Goal: Task Accomplishment & Management: Complete application form

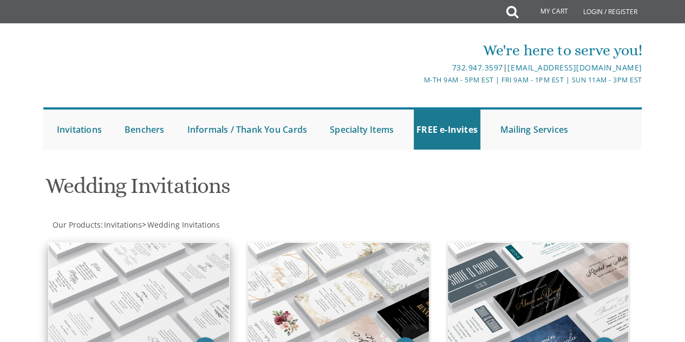
click at [167, 264] on img at bounding box center [139, 296] width 181 height 106
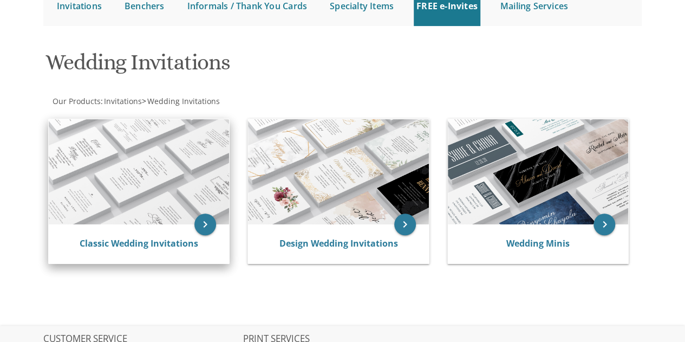
scroll to position [133, 0]
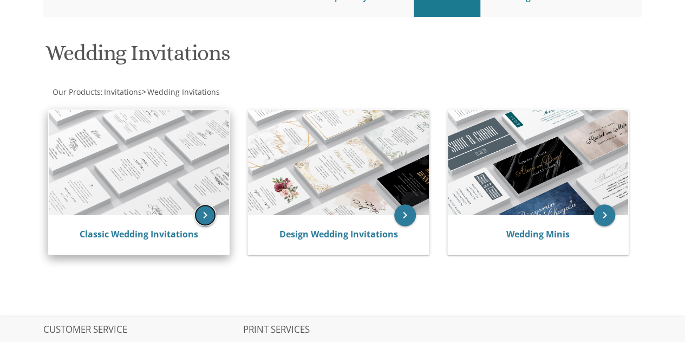
click at [207, 208] on icon "keyboard_arrow_right" at bounding box center [205, 215] width 22 height 22
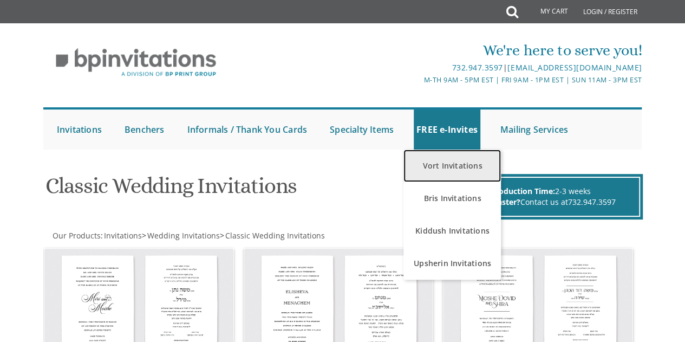
click at [443, 175] on link "Vort Invitations" at bounding box center [451, 165] width 97 height 32
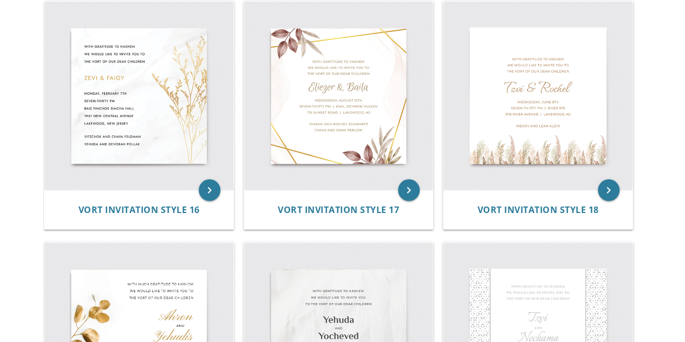
scroll to position [1449, 0]
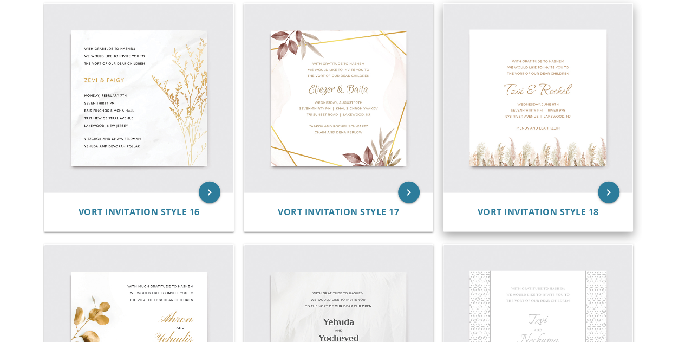
click at [505, 112] on img at bounding box center [537, 98] width 189 height 189
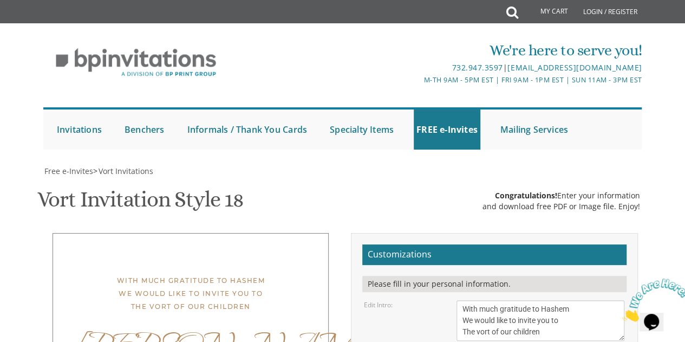
scroll to position [178, 0]
click at [484, 300] on textarea "With much gratitude to Hashem We would like to invite you to The vort of our ch…" at bounding box center [540, 320] width 168 height 41
type textarea "With immense gratitude to Hashem We would like to invite you to The vort of our…"
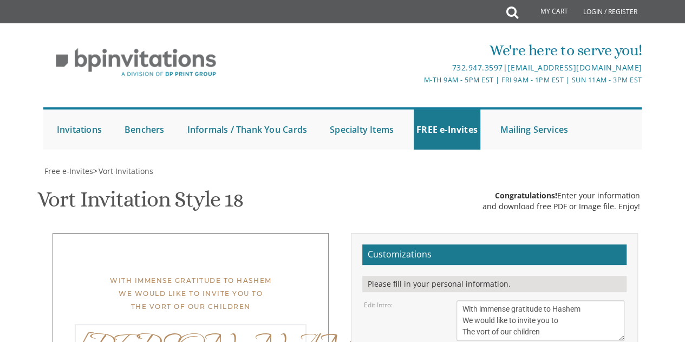
type textarea "[PERSON_NAME] & [PERSON_NAME]"
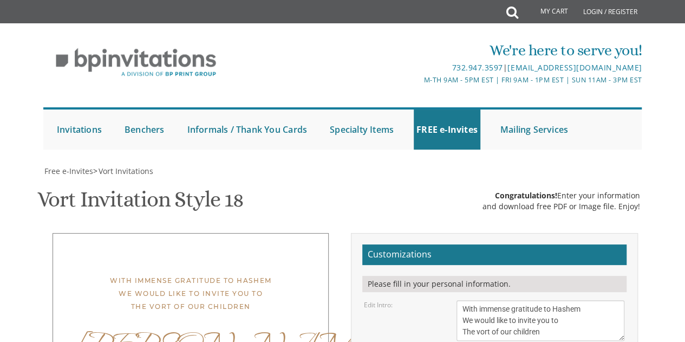
type textarea "[DATE] Seven-Thirty PM | at our home [STREET_ADDRESS]"
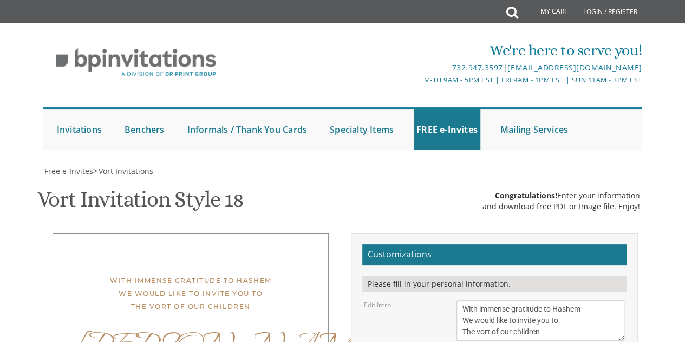
type textarea "? and ? ?? [PERSON_NAME] and [PERSON_NAME]"
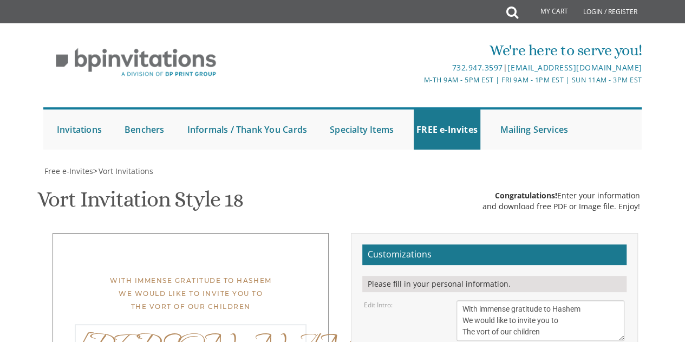
type textarea "? & [PERSON_NAME]"
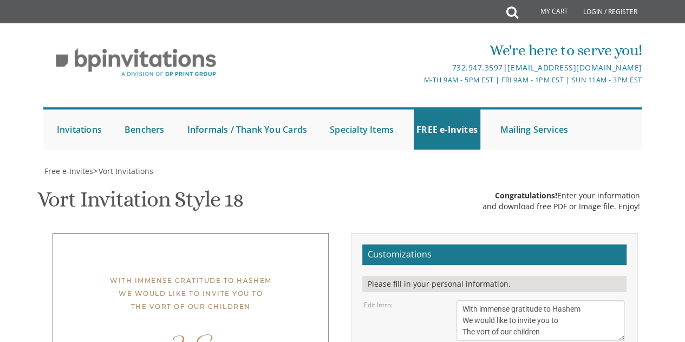
type textarea "[DATE] Seven-Thirty PM | at our home [STREET_ADDRESS]"
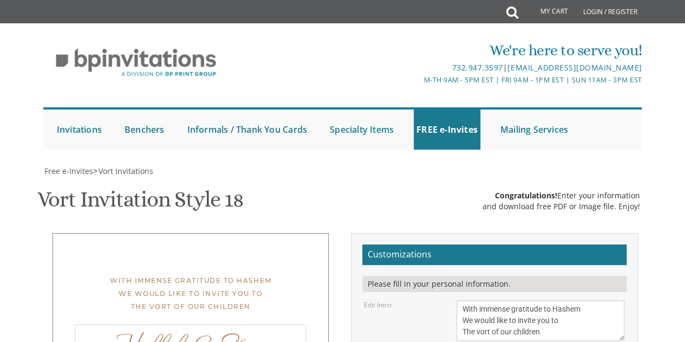
type textarea "Yonason & Shira"
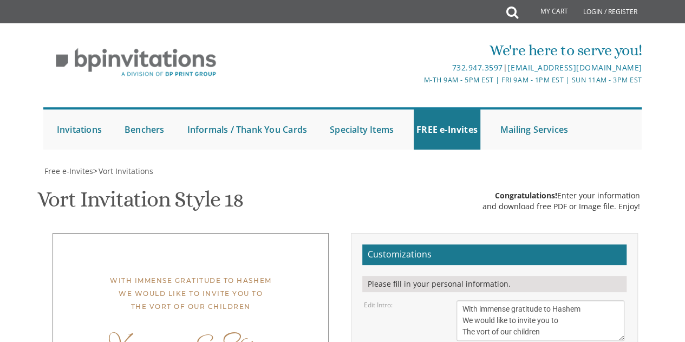
type textarea "? and ? [PERSON_NAME] and [PERSON_NAME]"
